Goal: Navigation & Orientation: Find specific page/section

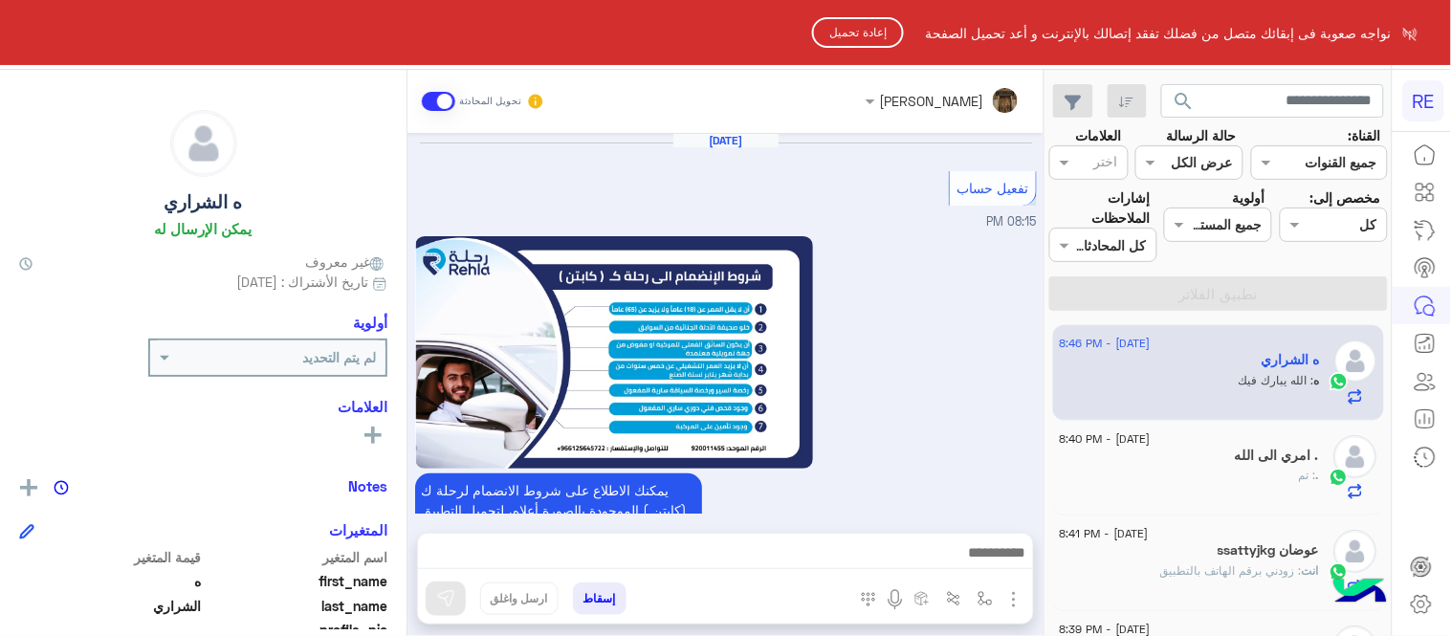
scroll to position [1955, 0]
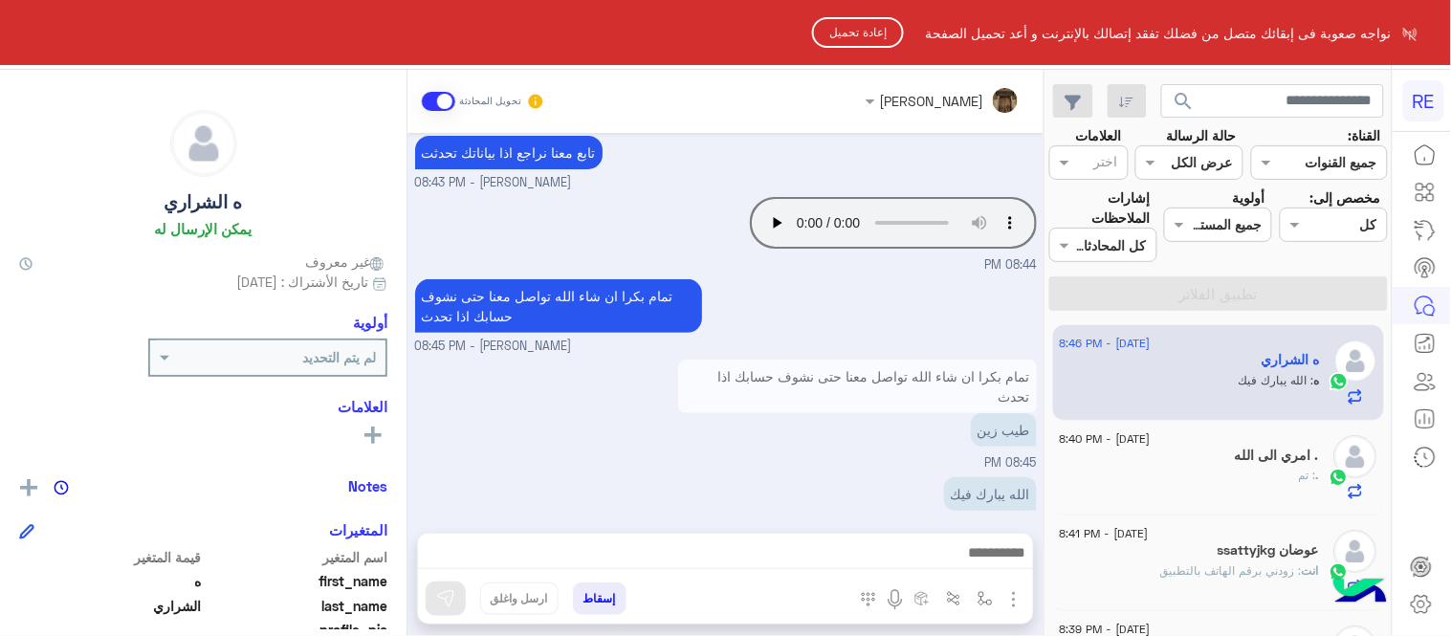
click at [866, 63] on html "RE نواجه صعوبة فى إبقائك متصل من فضلك تفقد إتصالك بالإنترنت و أعد تحميل الصفحة …" at bounding box center [725, 318] width 1451 height 636
click at [854, 33] on button "إعادة تحميل" at bounding box center [858, 32] width 92 height 31
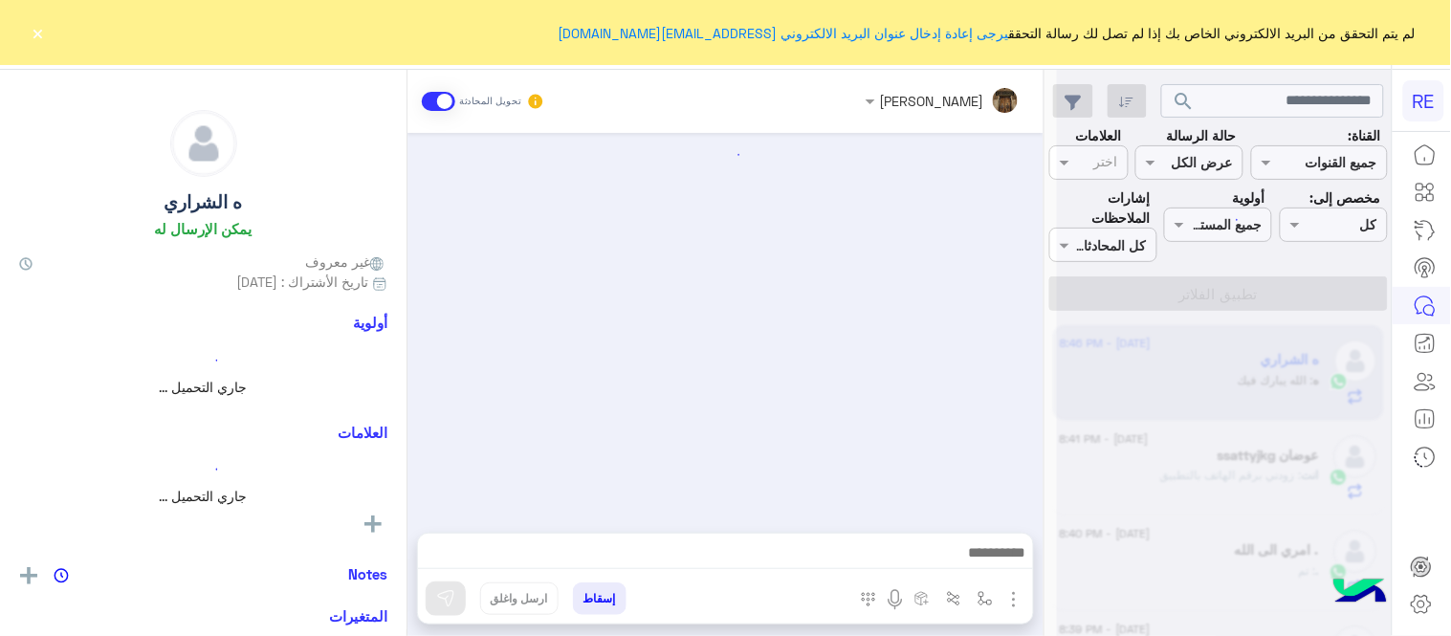
scroll to position [616, 0]
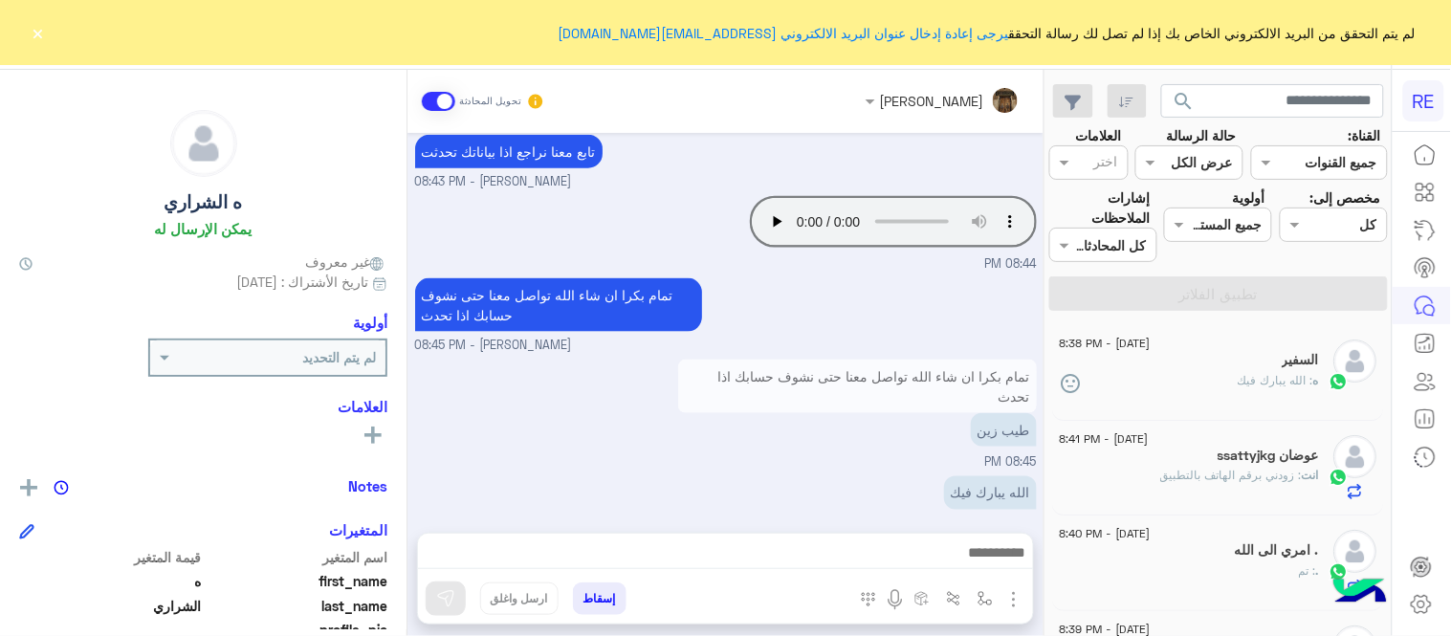
click at [39, 23] on button "×" at bounding box center [38, 32] width 19 height 19
